Goal: Task Accomplishment & Management: Manage account settings

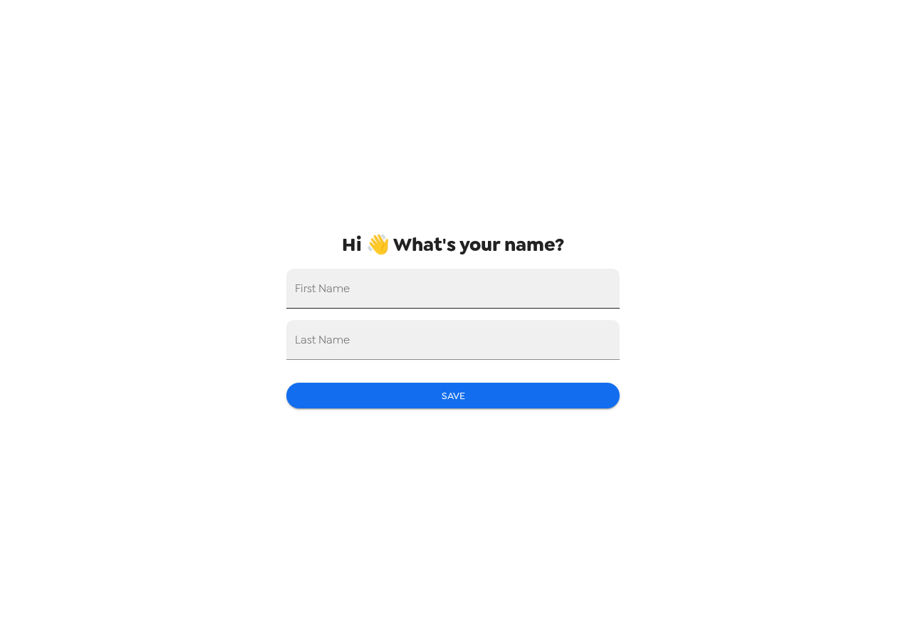
click at [457, 294] on input "First Name" at bounding box center [452, 289] width 333 height 40
type input "j"
type input "[PERSON_NAME]"
type input "Grey"
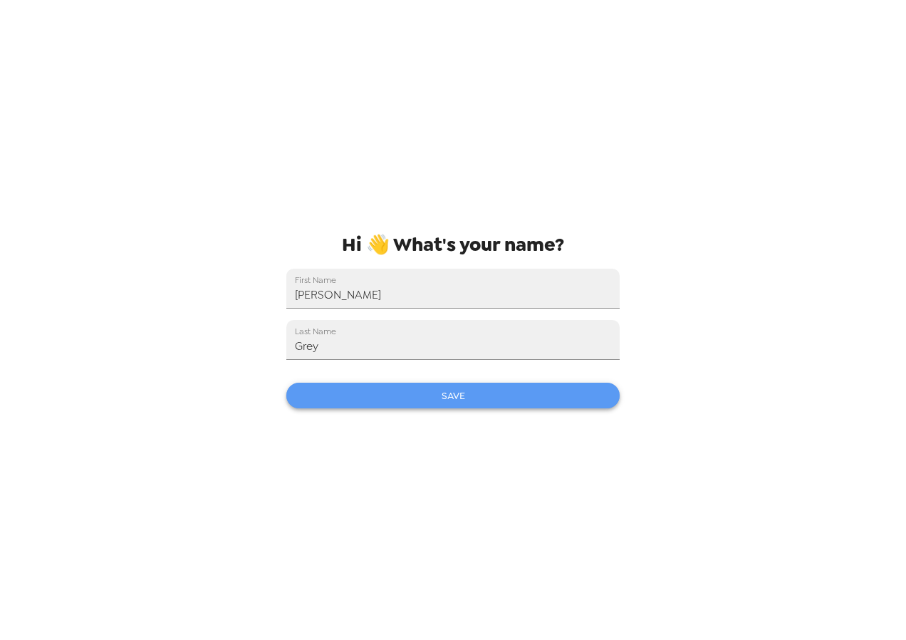
click at [468, 403] on button "Save" at bounding box center [452, 396] width 333 height 26
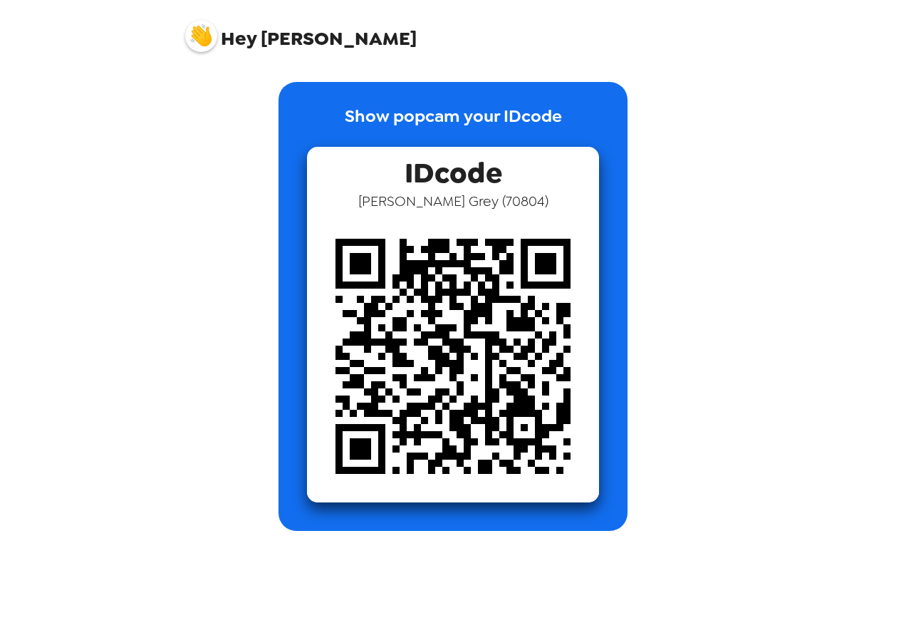
click at [211, 38] on img at bounding box center [201, 36] width 32 height 32
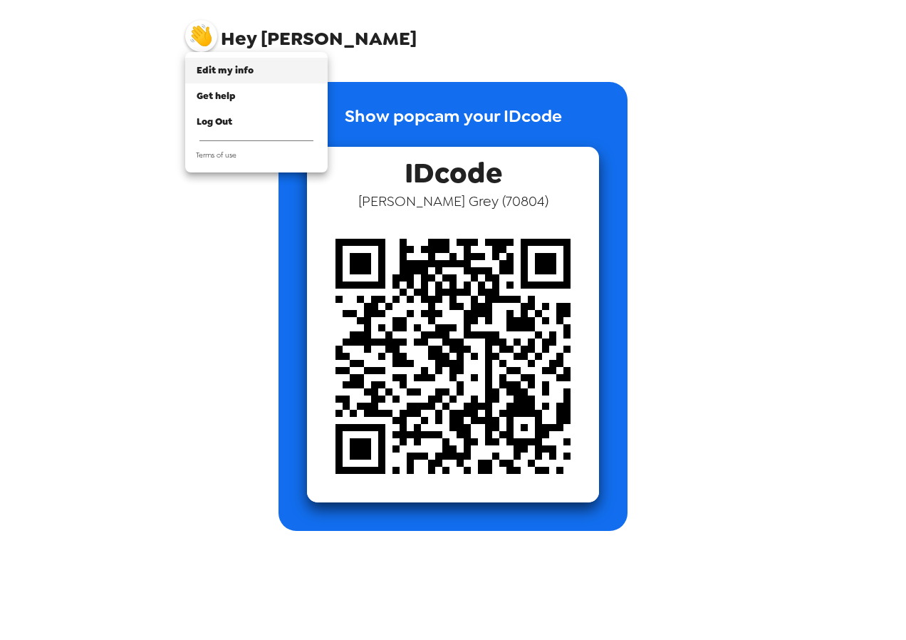
click at [220, 75] on span "Edit my info" at bounding box center [225, 70] width 57 height 12
